Goal: Transaction & Acquisition: Purchase product/service

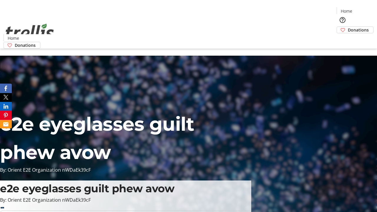
click at [348, 27] on span "Donations" at bounding box center [358, 30] width 21 height 6
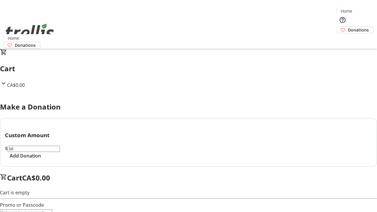
click at [41, 159] on span "Add Donation" at bounding box center [25, 155] width 31 height 7
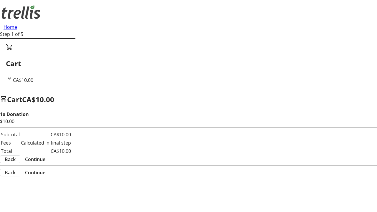
select select "CA"
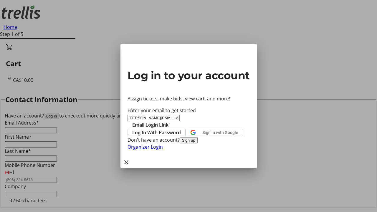
type input "[PERSON_NAME][EMAIL_ADDRESS][DOMAIN_NAME]"
click at [168, 121] on span "Email Login Link" at bounding box center [150, 124] width 36 height 7
